Goal: Browse casually: Explore the website without a specific task or goal

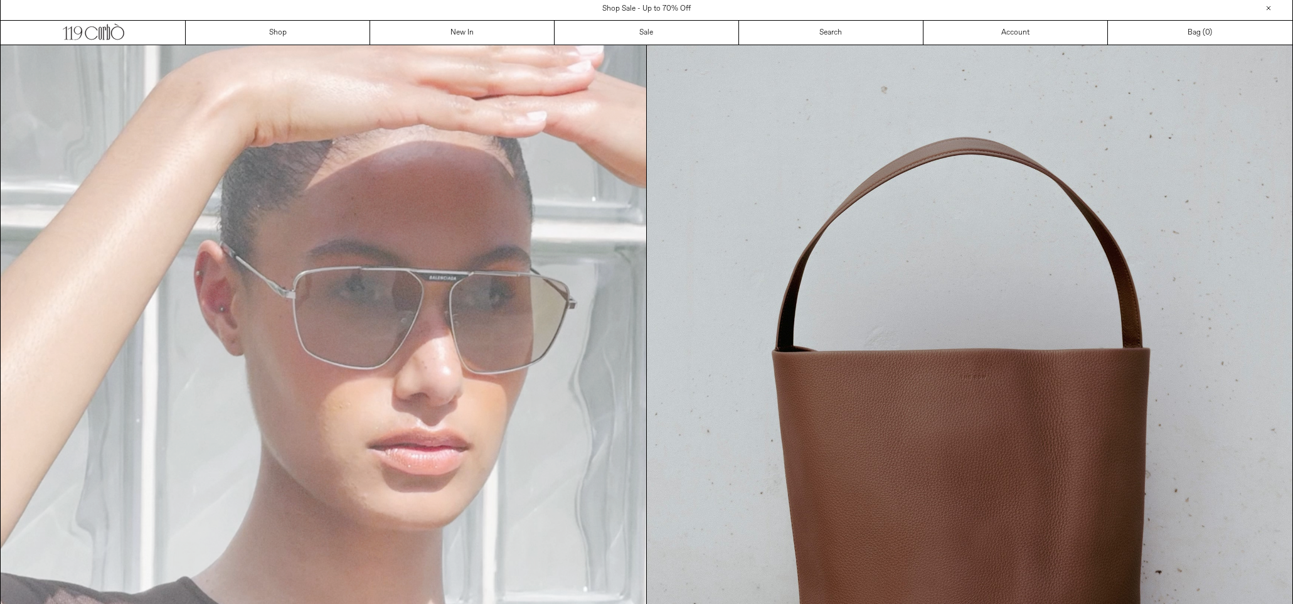
scroll to position [5, 0]
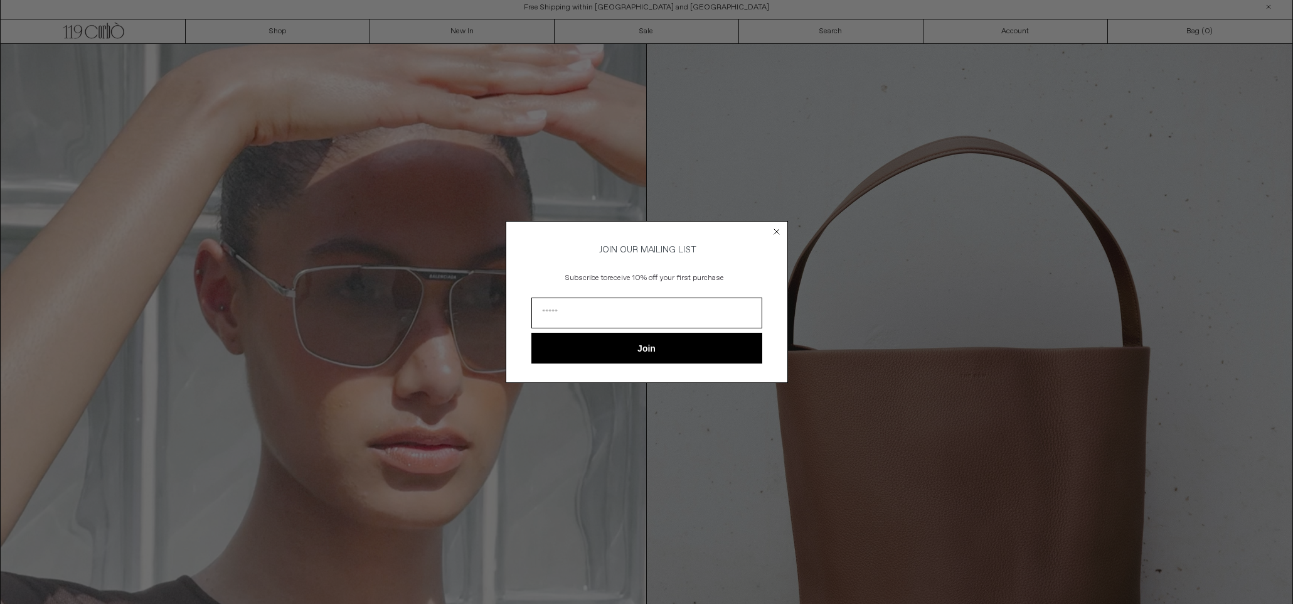
click at [461, 33] on div "Close dialog JOIN OUR MAILING LIST Subscribe to receive 10% off your first purc…" at bounding box center [646, 302] width 1293 height 604
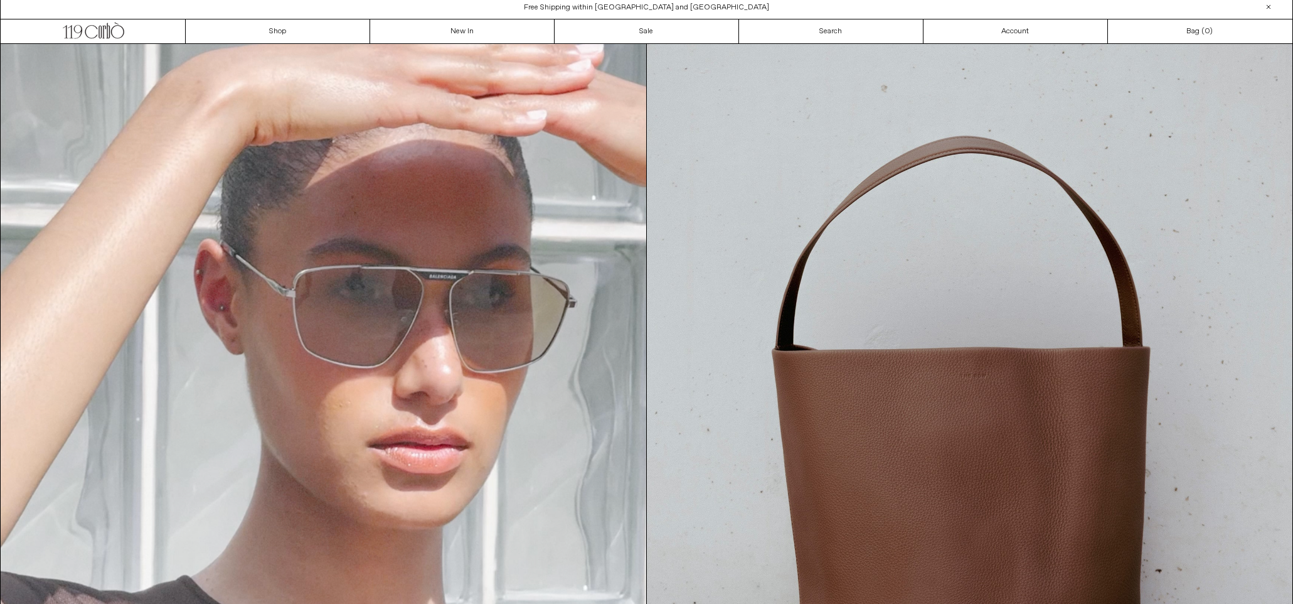
drag, startPoint x: 461, startPoint y: 33, endPoint x: 790, endPoint y: 211, distance: 374.2
click at [461, 33] on div "Close dialog JOIN OUR MAILING LIST Subscribe to receive 10% off your first purc…" at bounding box center [646, 302] width 1293 height 604
click at [790, 227] on div "Close dialog JOIN OUR MAILING LIST Subscribe to receive 10% off your first purc…" at bounding box center [646, 320] width 307 height 187
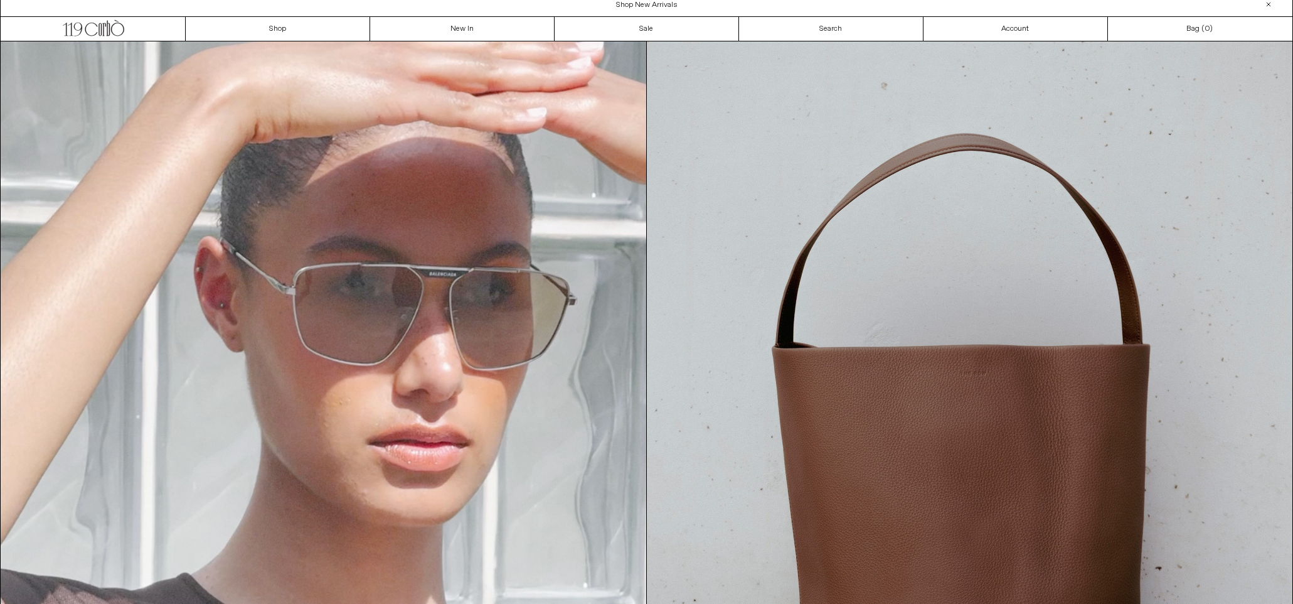
click at [777, 240] on div "Close dialog JOIN OUR MAILING LIST Subscribe to receive 10% off your first purc…" at bounding box center [647, 321] width 282 height 162
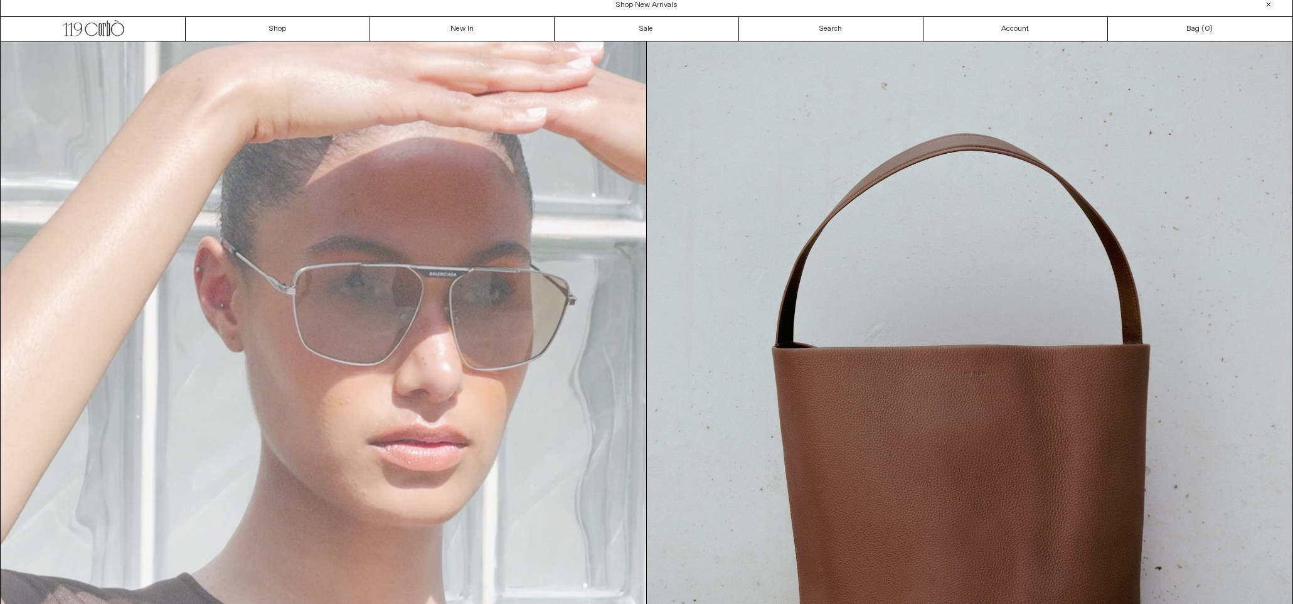
scroll to position [9, 0]
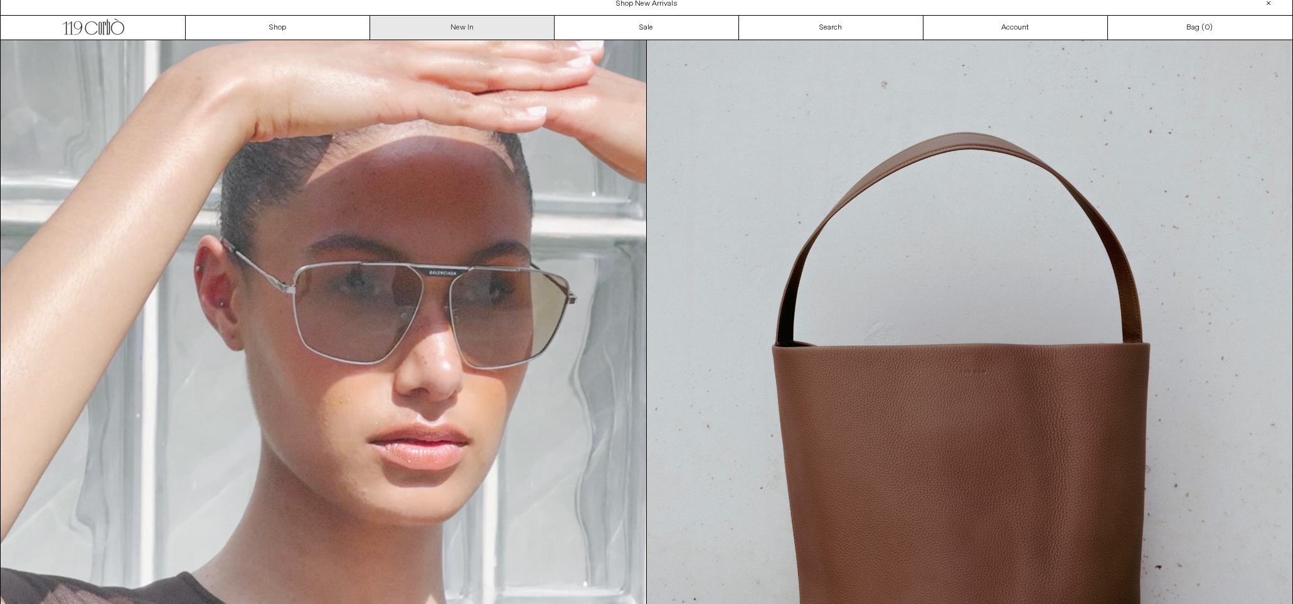
click at [491, 24] on link "New In" at bounding box center [462, 28] width 184 height 24
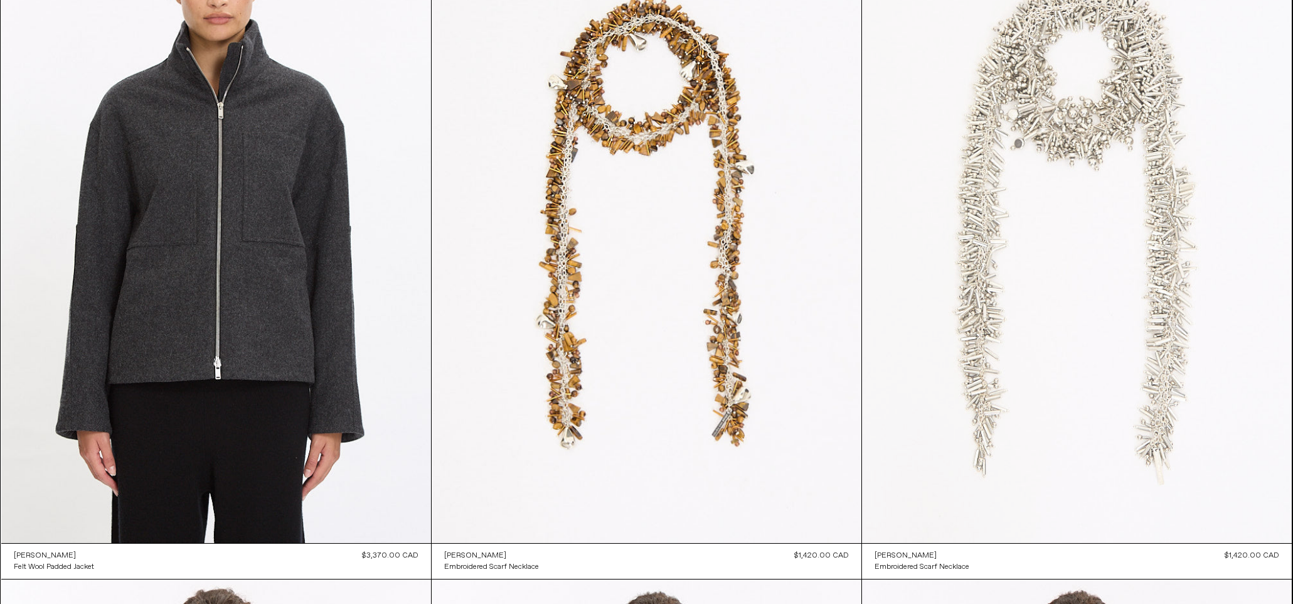
scroll to position [1538, 1]
click at [1054, 250] on at bounding box center [1077, 220] width 430 height 645
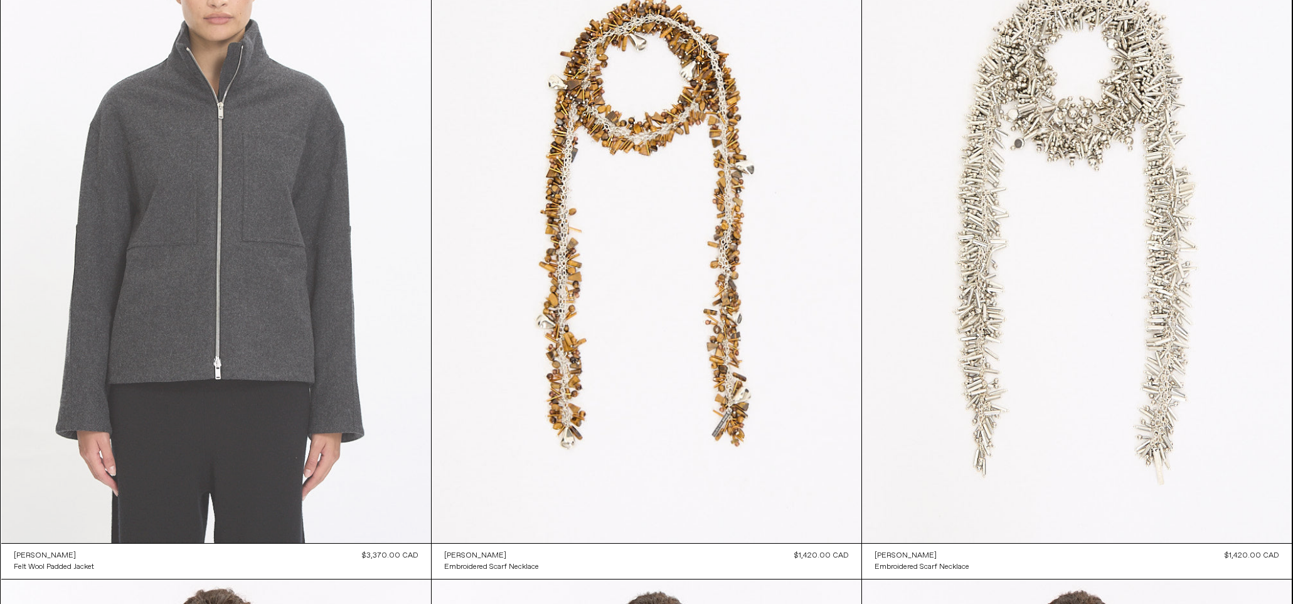
scroll to position [1538, 0]
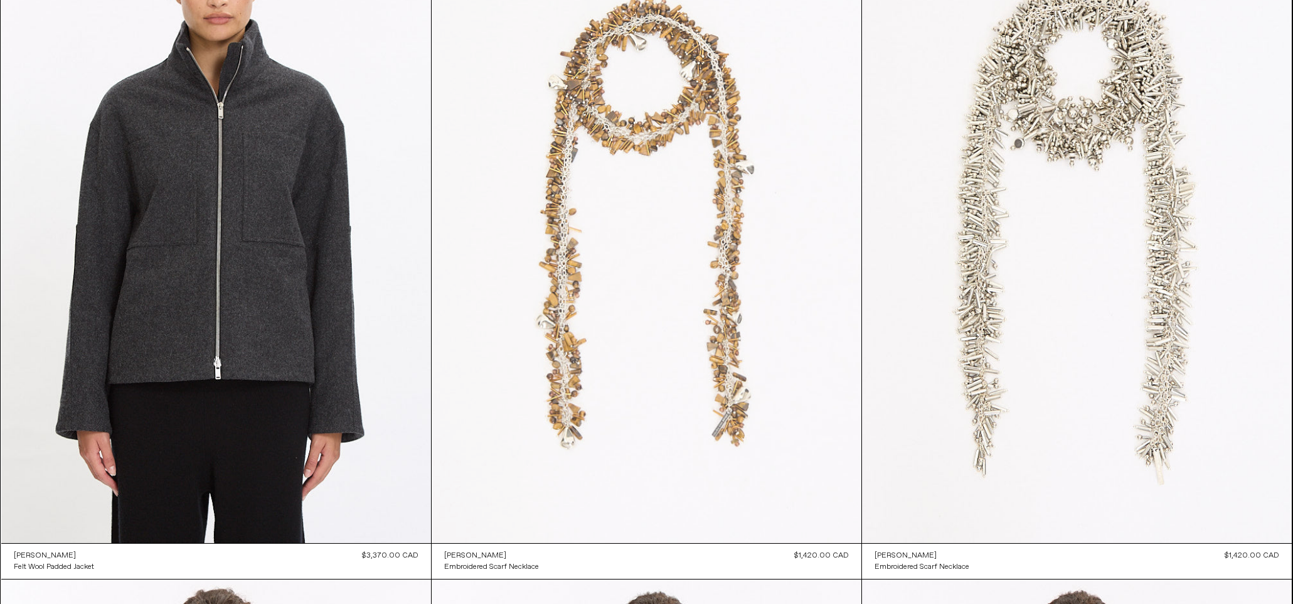
click at [595, 178] on at bounding box center [647, 220] width 430 height 645
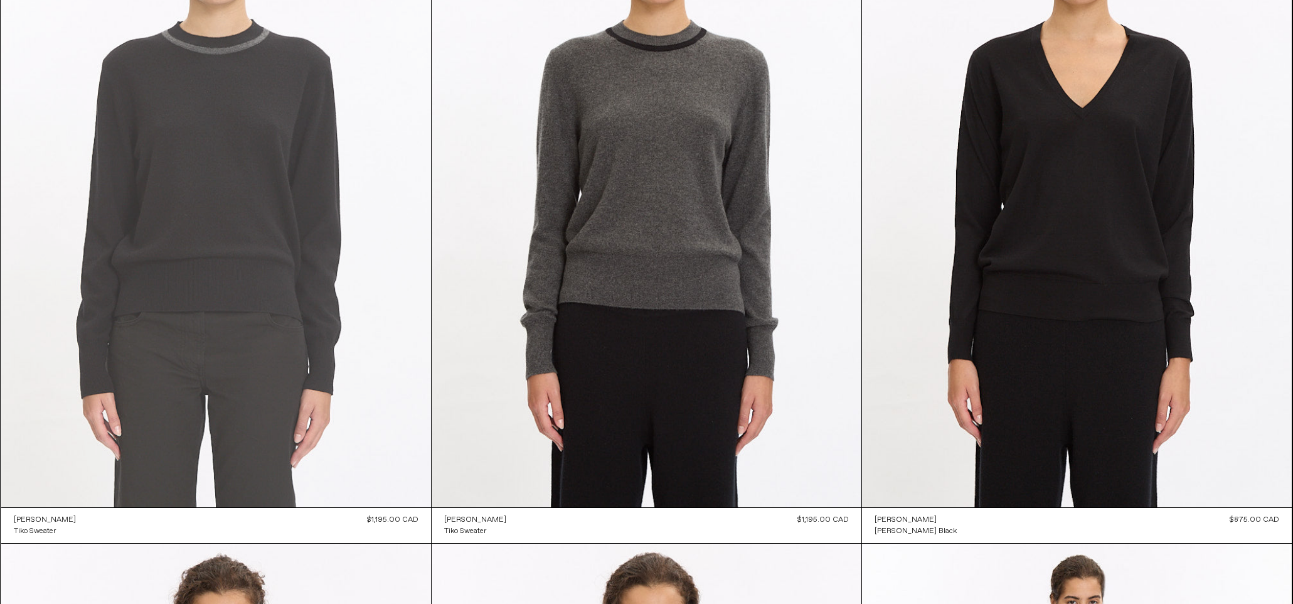
scroll to position [2258, 0]
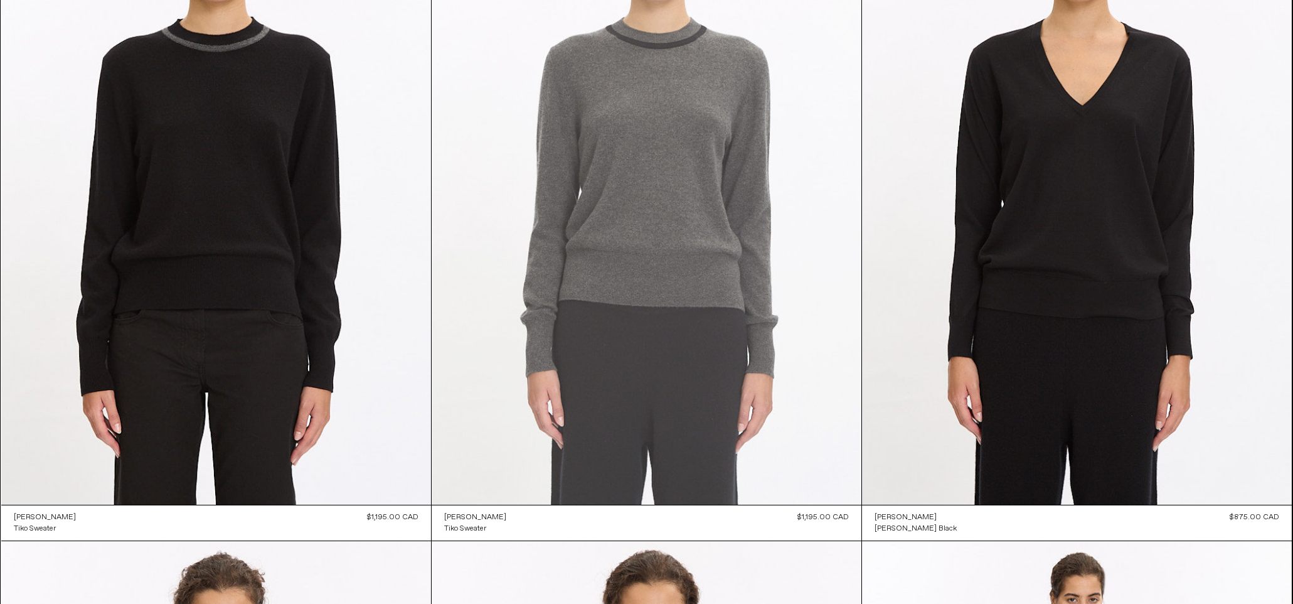
click at [637, 148] on at bounding box center [647, 181] width 430 height 645
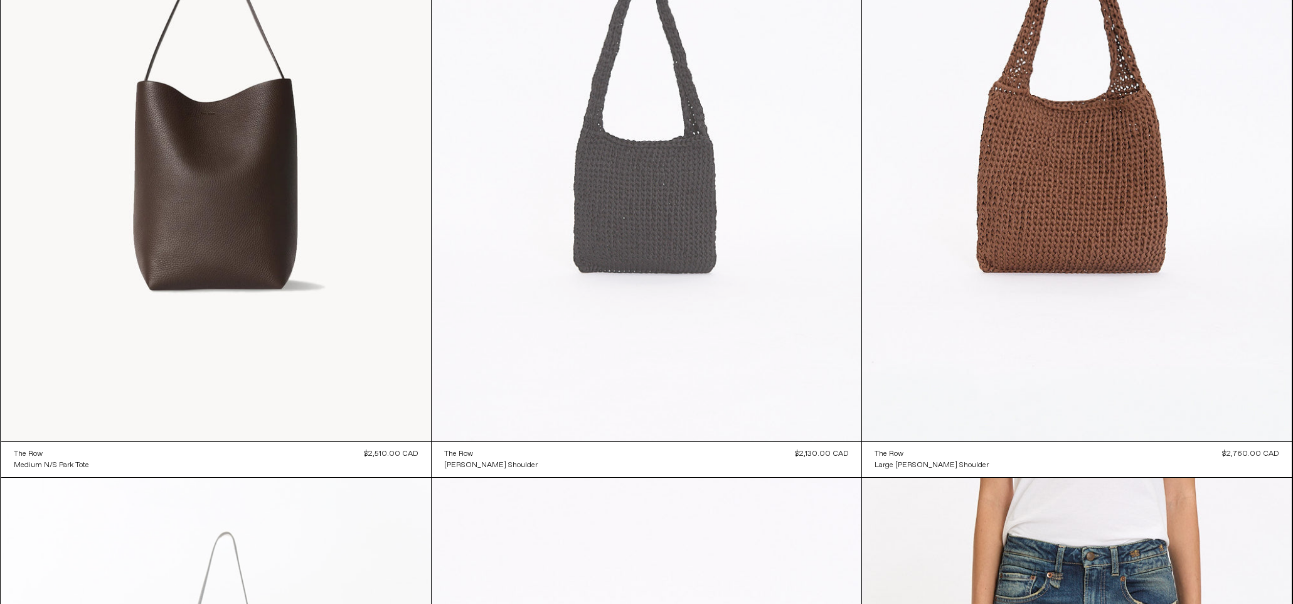
scroll to position [11175, 0]
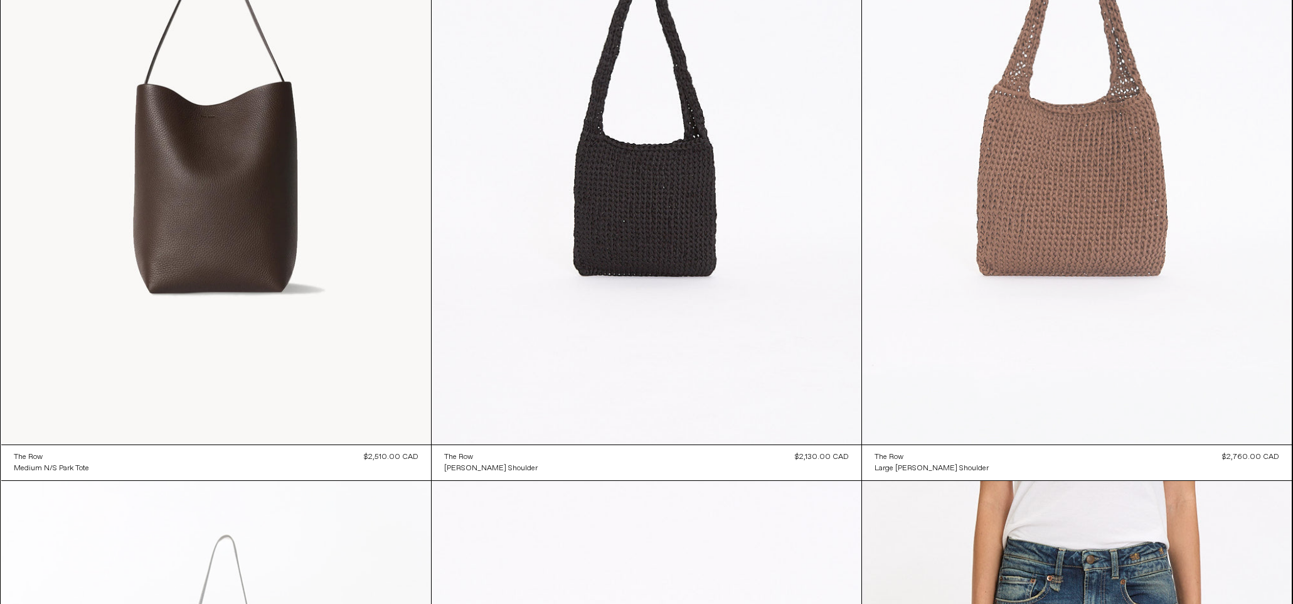
click at [1013, 198] on at bounding box center [1077, 121] width 430 height 645
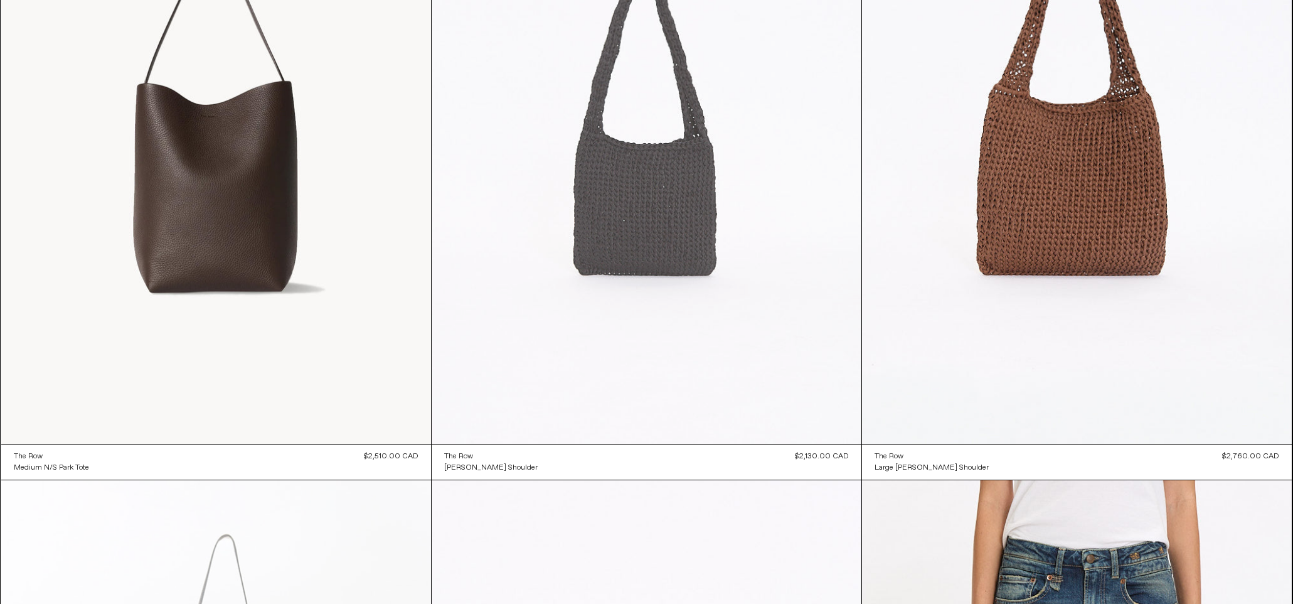
scroll to position [11176, 0]
click at [733, 229] on at bounding box center [647, 120] width 430 height 645
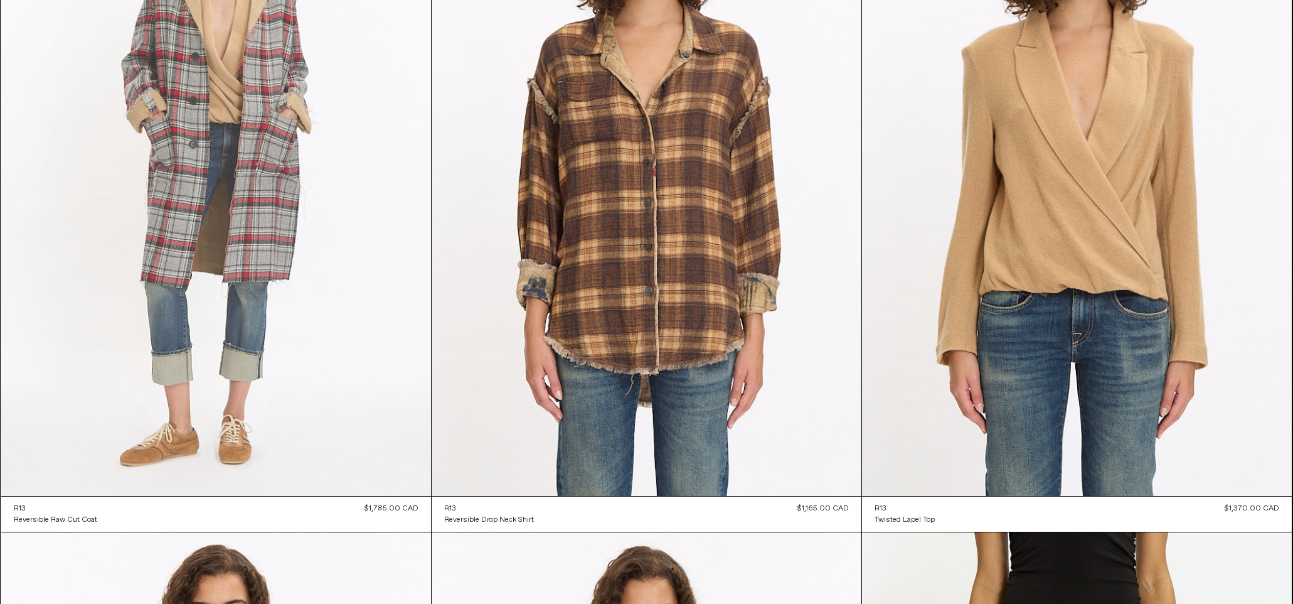
scroll to position [12489, 0]
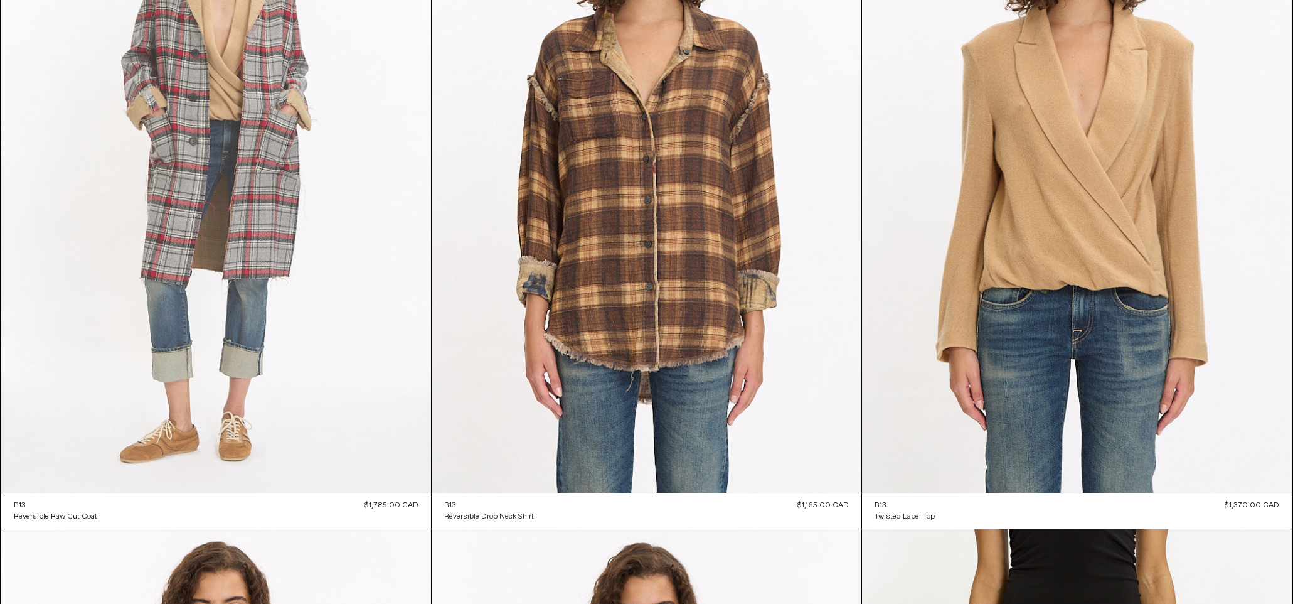
click at [180, 162] on at bounding box center [216, 170] width 430 height 645
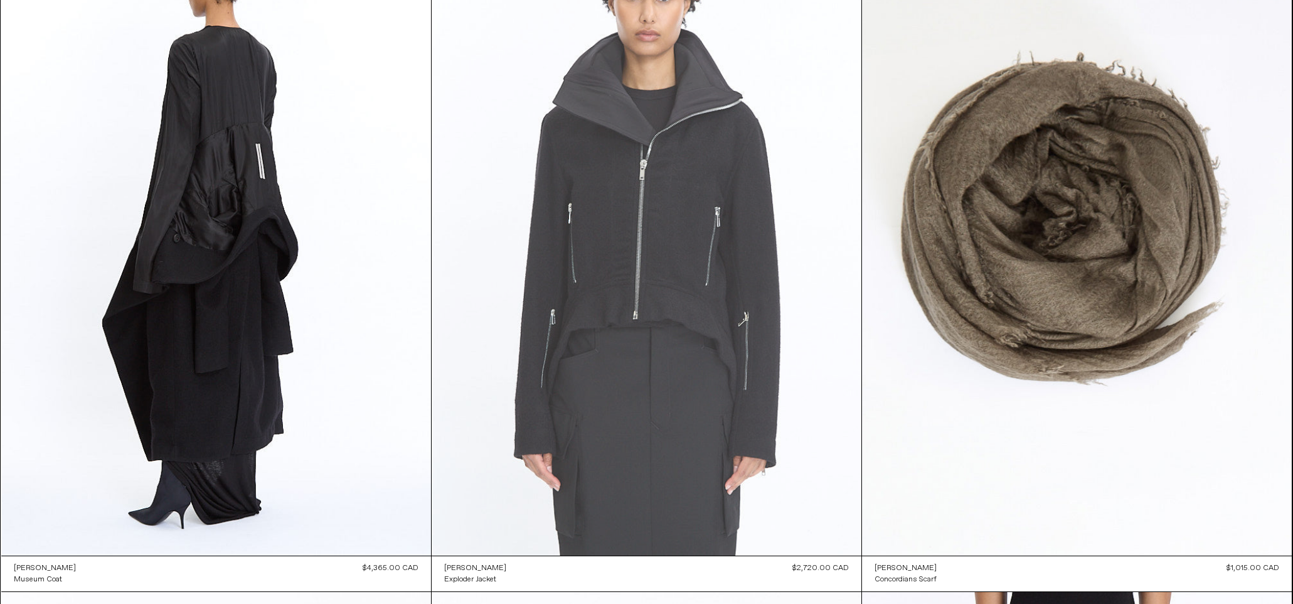
scroll to position [14471, 0]
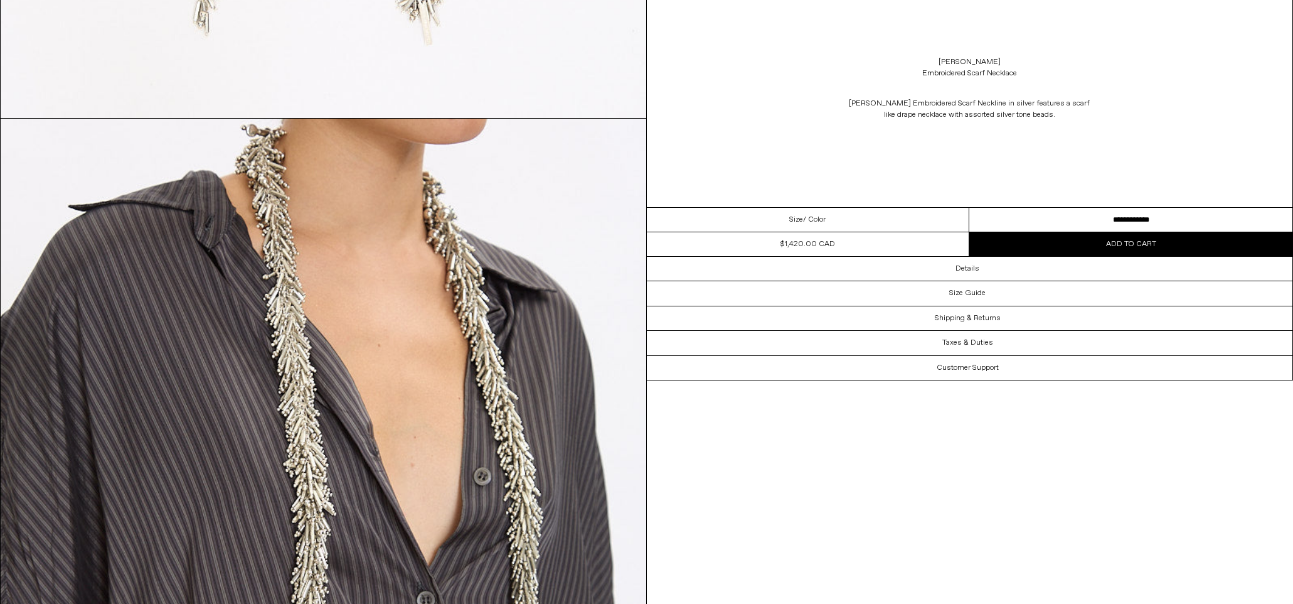
scroll to position [757, 0]
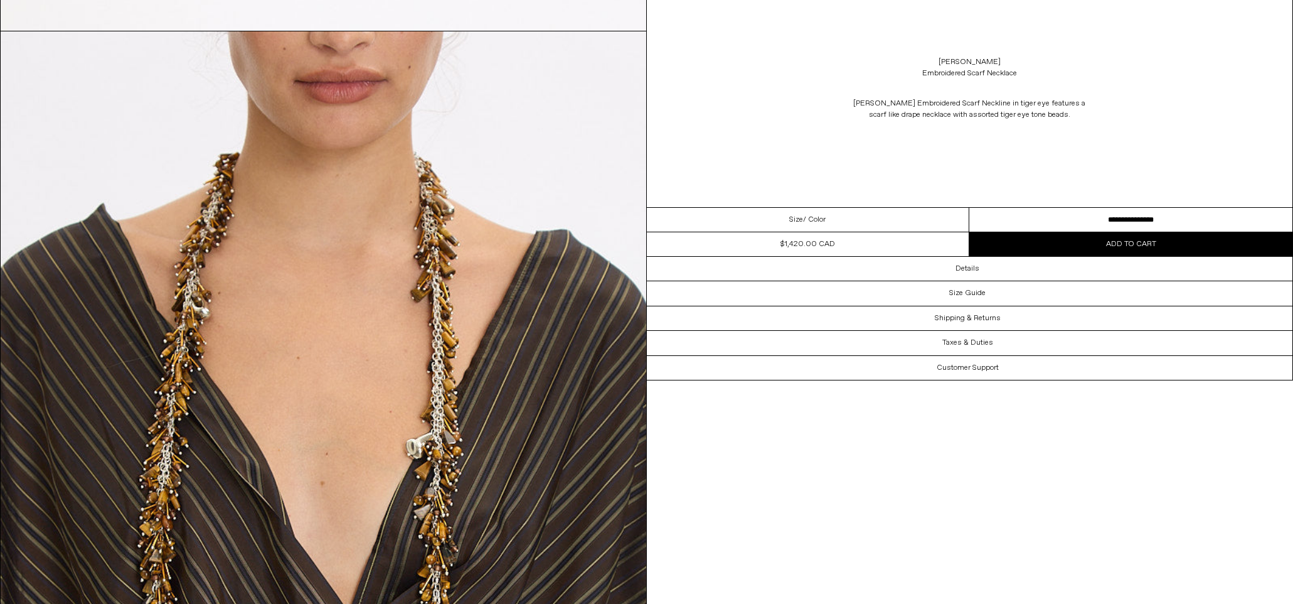
scroll to position [900, 0]
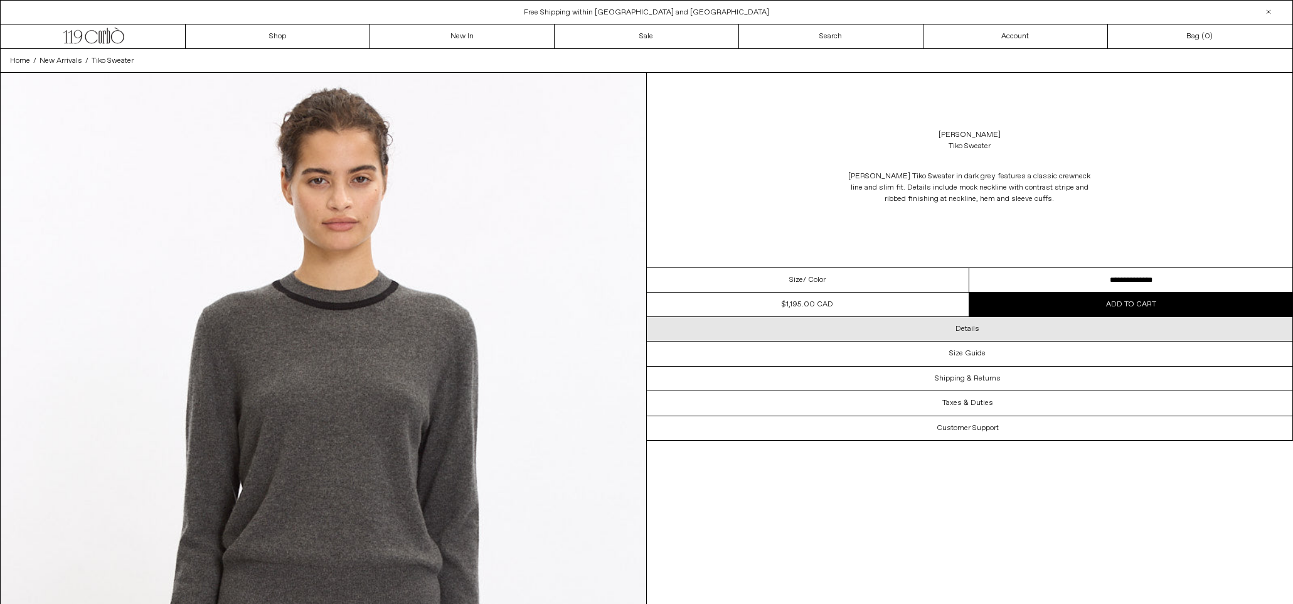
click at [965, 331] on h3 "Details" at bounding box center [967, 328] width 24 height 9
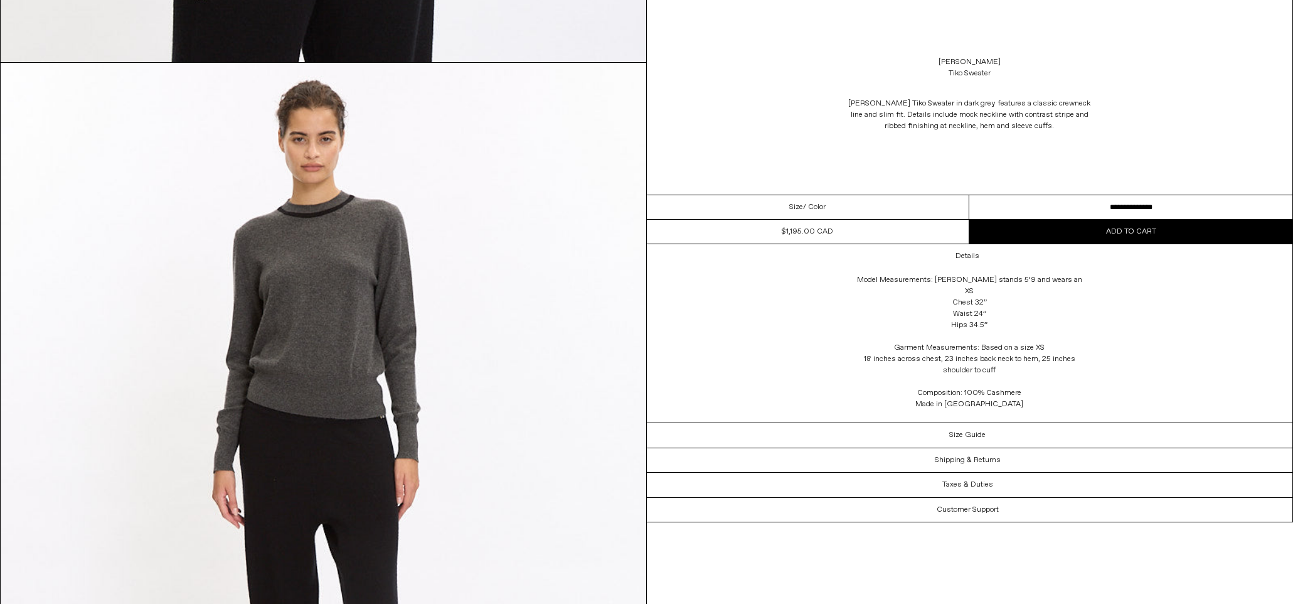
scroll to position [2432, 0]
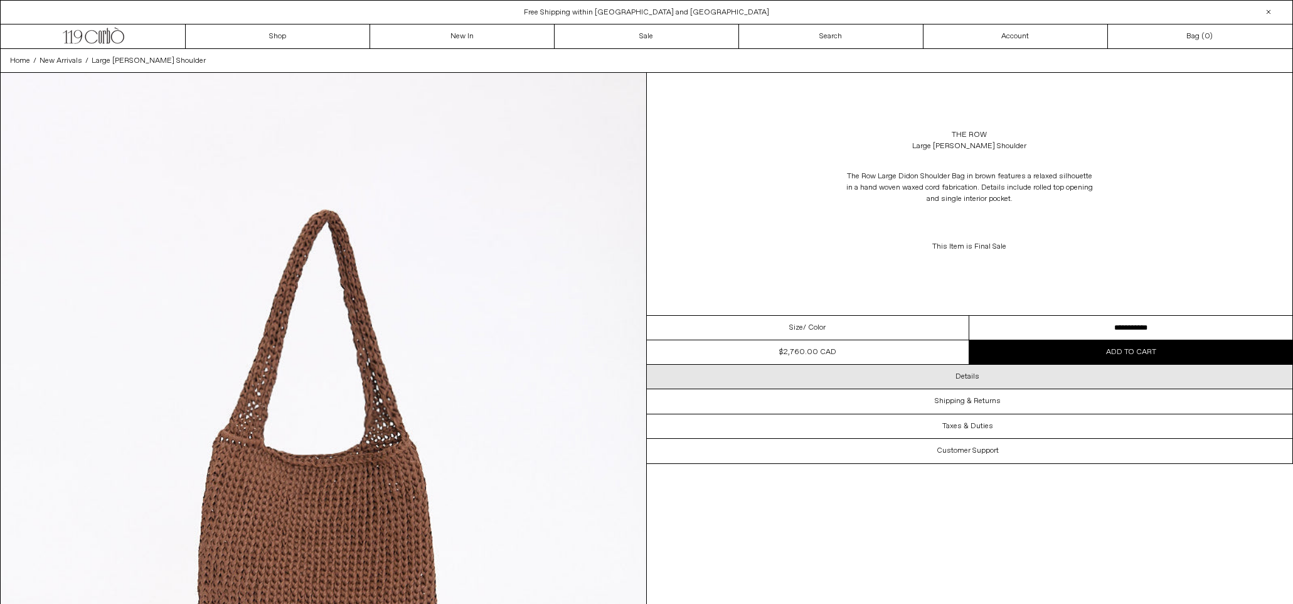
click at [978, 379] on h3 "Details" at bounding box center [967, 376] width 24 height 9
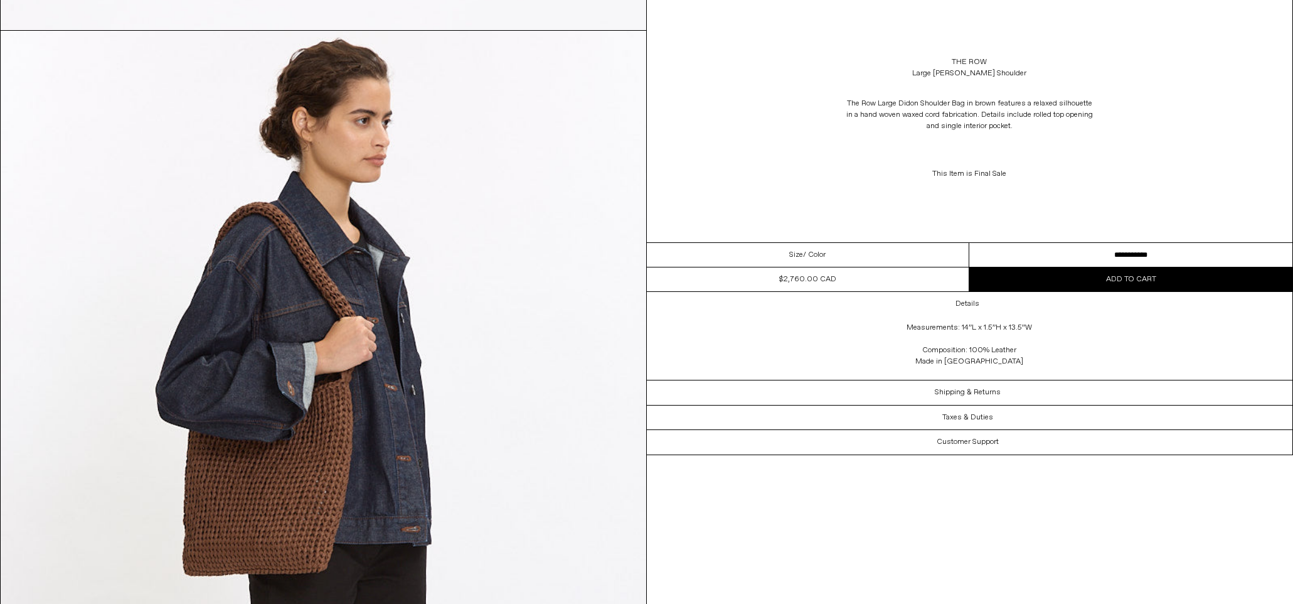
scroll to position [2430, 0]
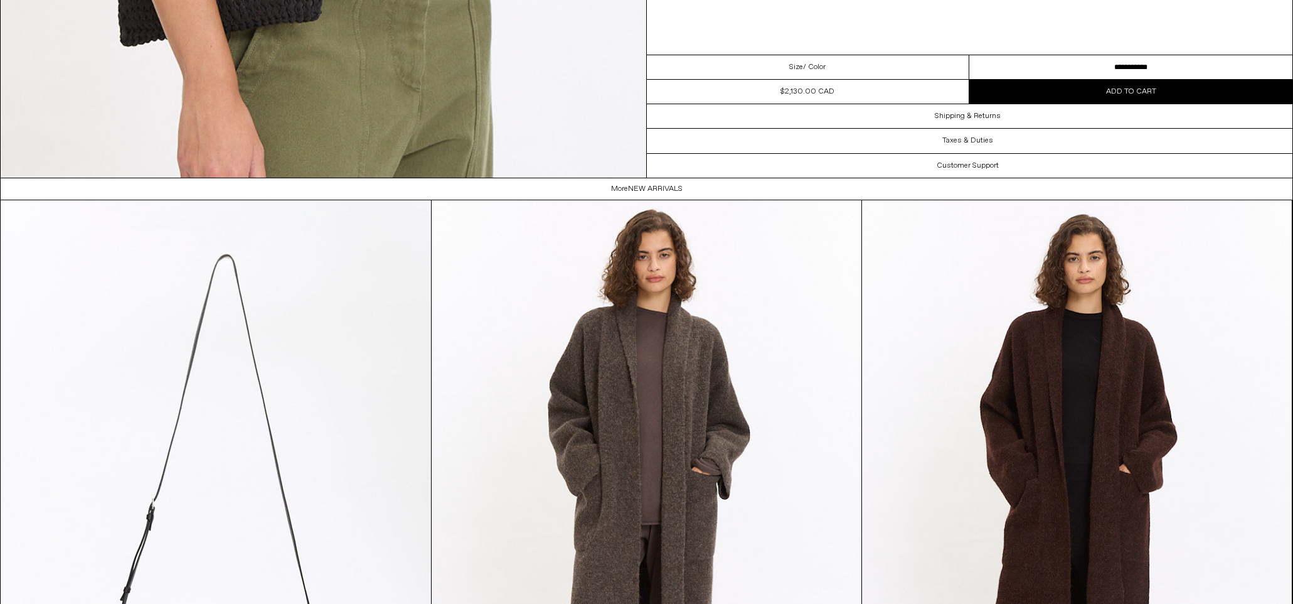
scroll to position [3124, 0]
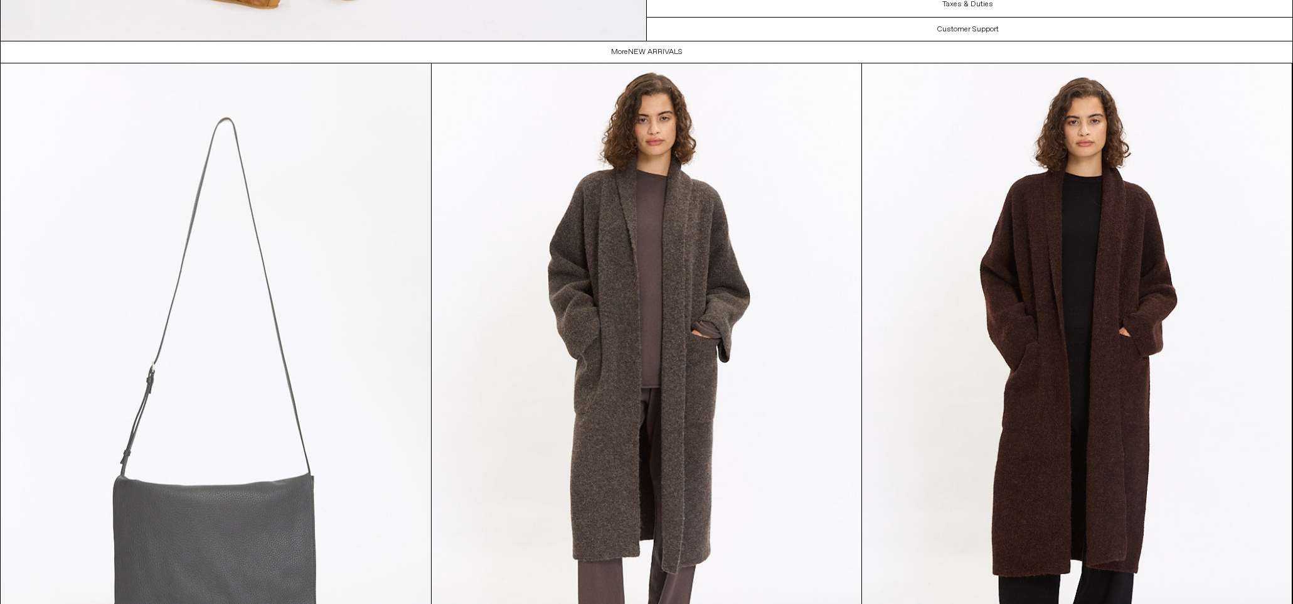
scroll to position [4896, 0]
